Goal: Task Accomplishment & Management: Manage account settings

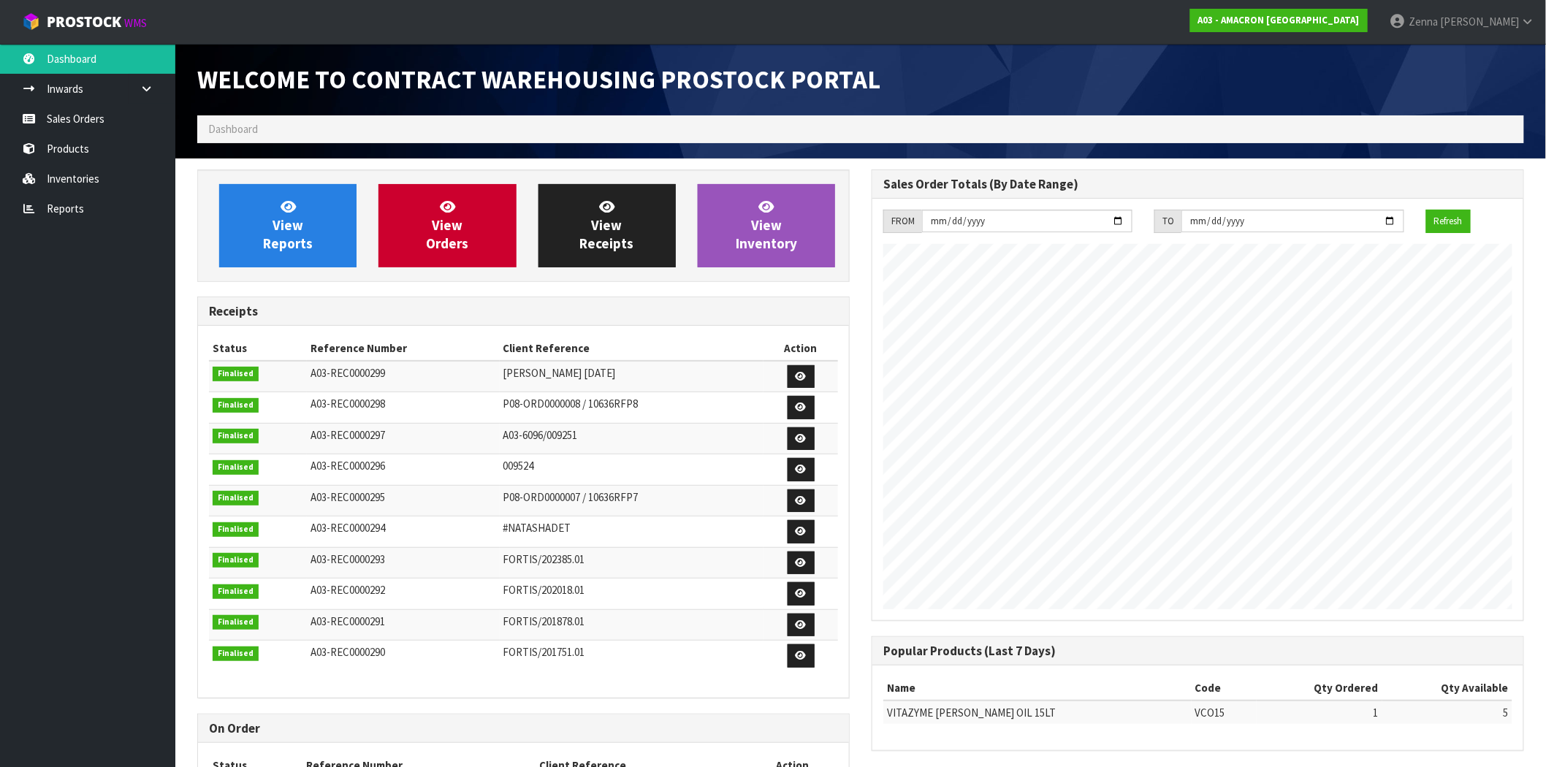
scroll to position [597, 675]
click at [1515, 20] on span "[PERSON_NAME]" at bounding box center [1479, 22] width 79 height 14
drag, startPoint x: 1466, startPoint y: 56, endPoint x: 1446, endPoint y: 58, distance: 20.7
click at [1466, 55] on link "Logout" at bounding box center [1487, 58] width 115 height 20
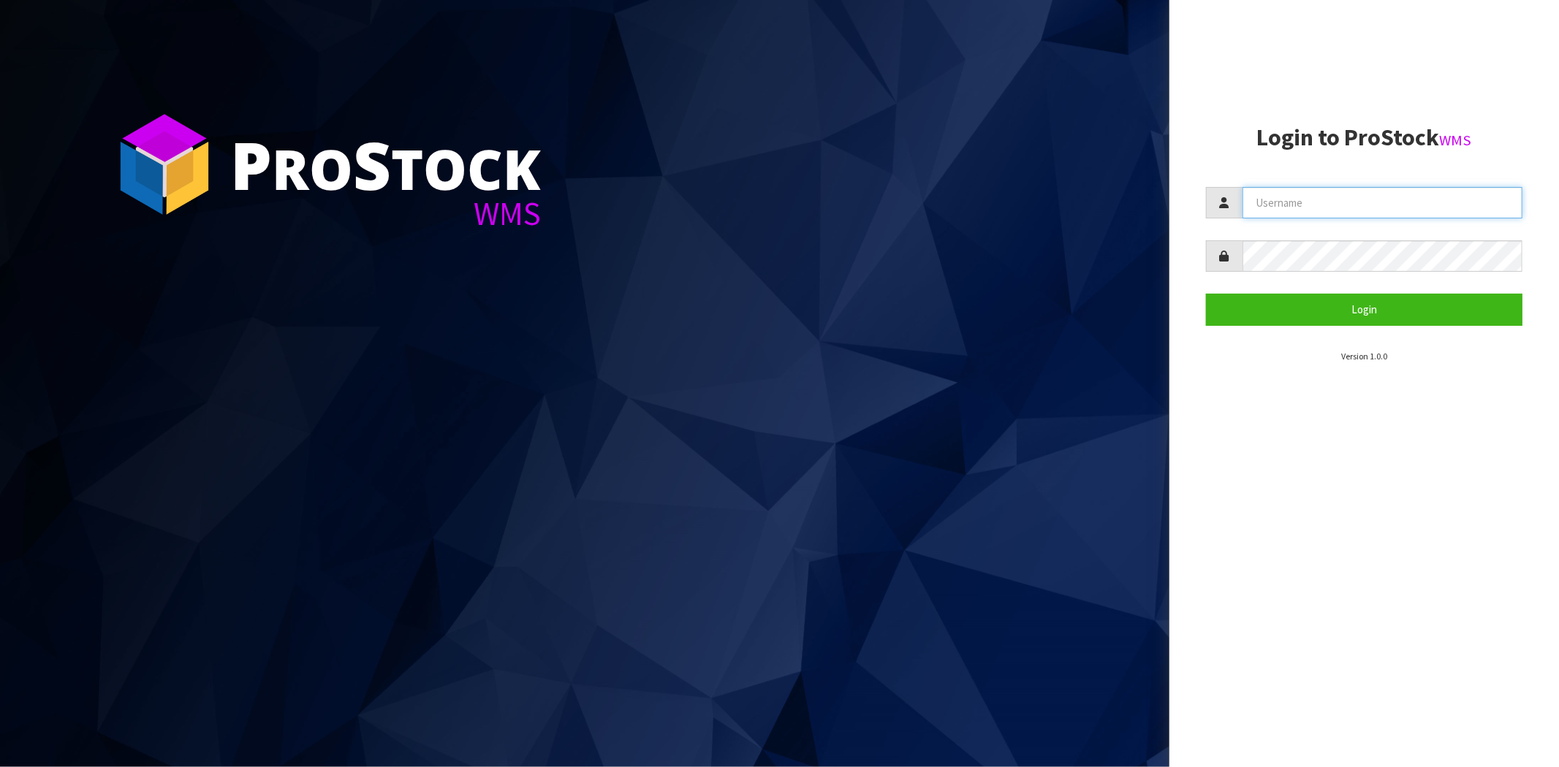
click at [1288, 205] on input "text" at bounding box center [1382, 202] width 280 height 31
paste input "chad@amacron.com.au"
type input "chad@amacron.com.au"
click at [1221, 450] on aside "Login to ProStock WMS chad@amacron.com.au Login Version 1.0.0" at bounding box center [1364, 383] width 390 height 767
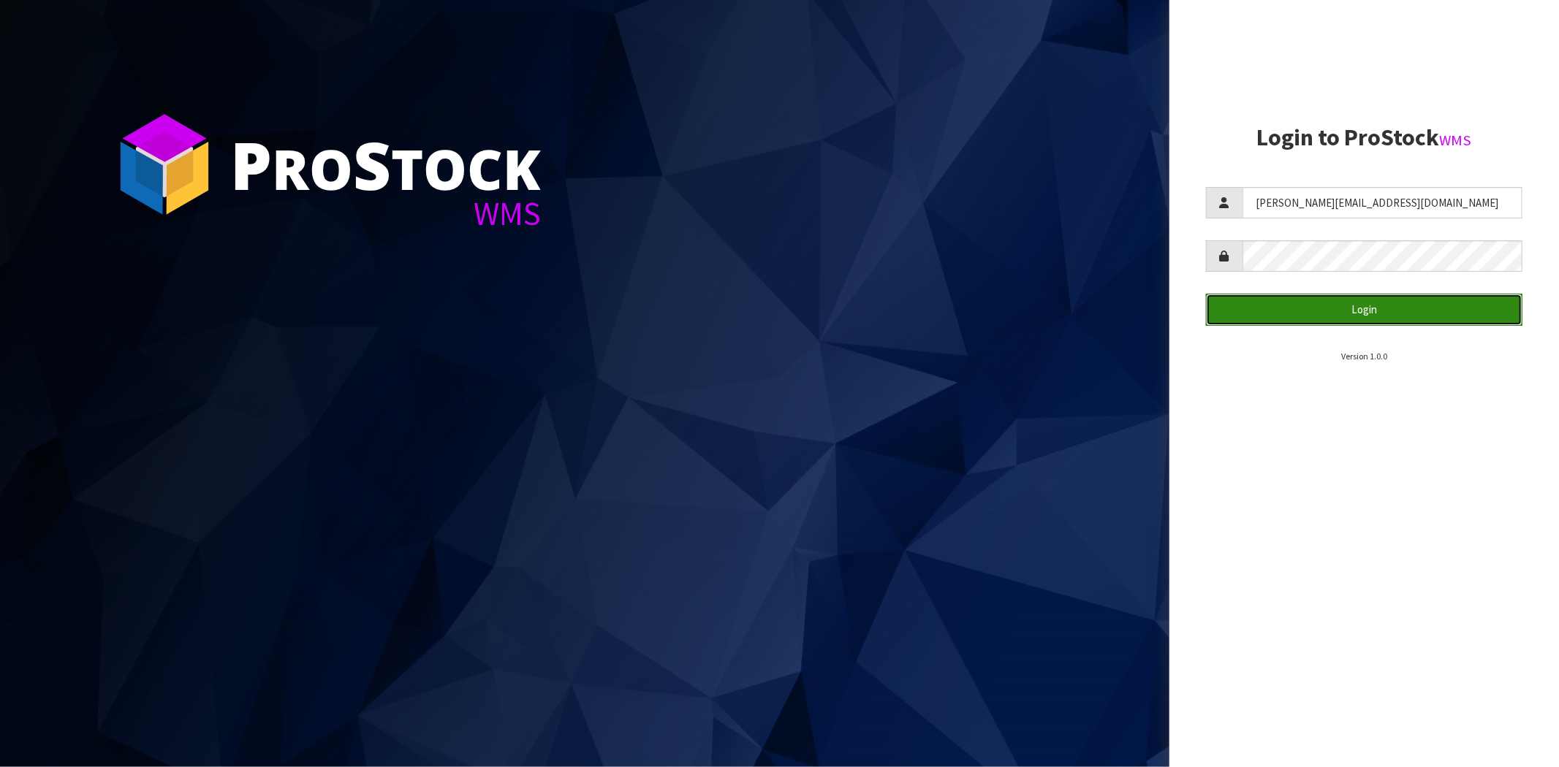
click at [1258, 311] on button "Login" at bounding box center [1364, 309] width 316 height 31
